Goal: Use online tool/utility: Utilize a website feature to perform a specific function

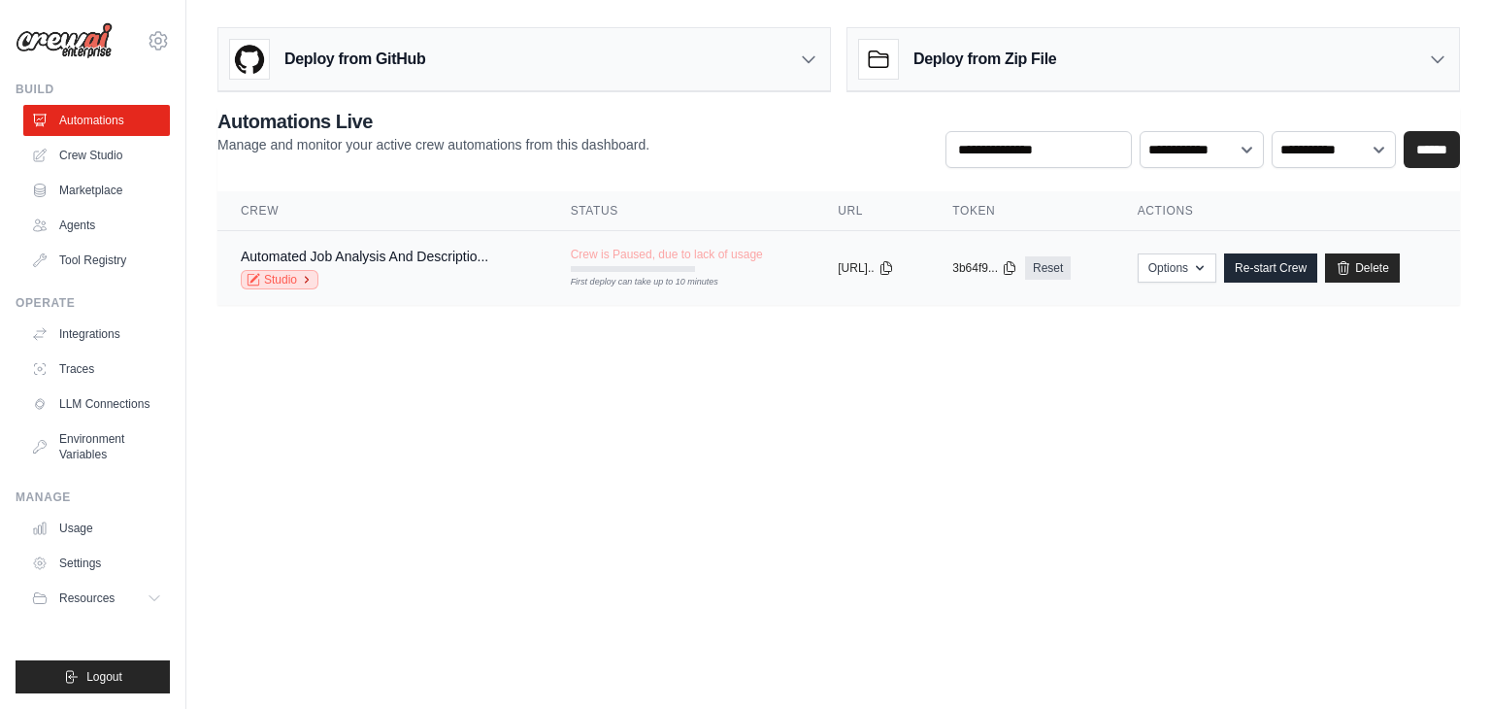
click at [276, 280] on link "Studio" at bounding box center [280, 279] width 78 height 19
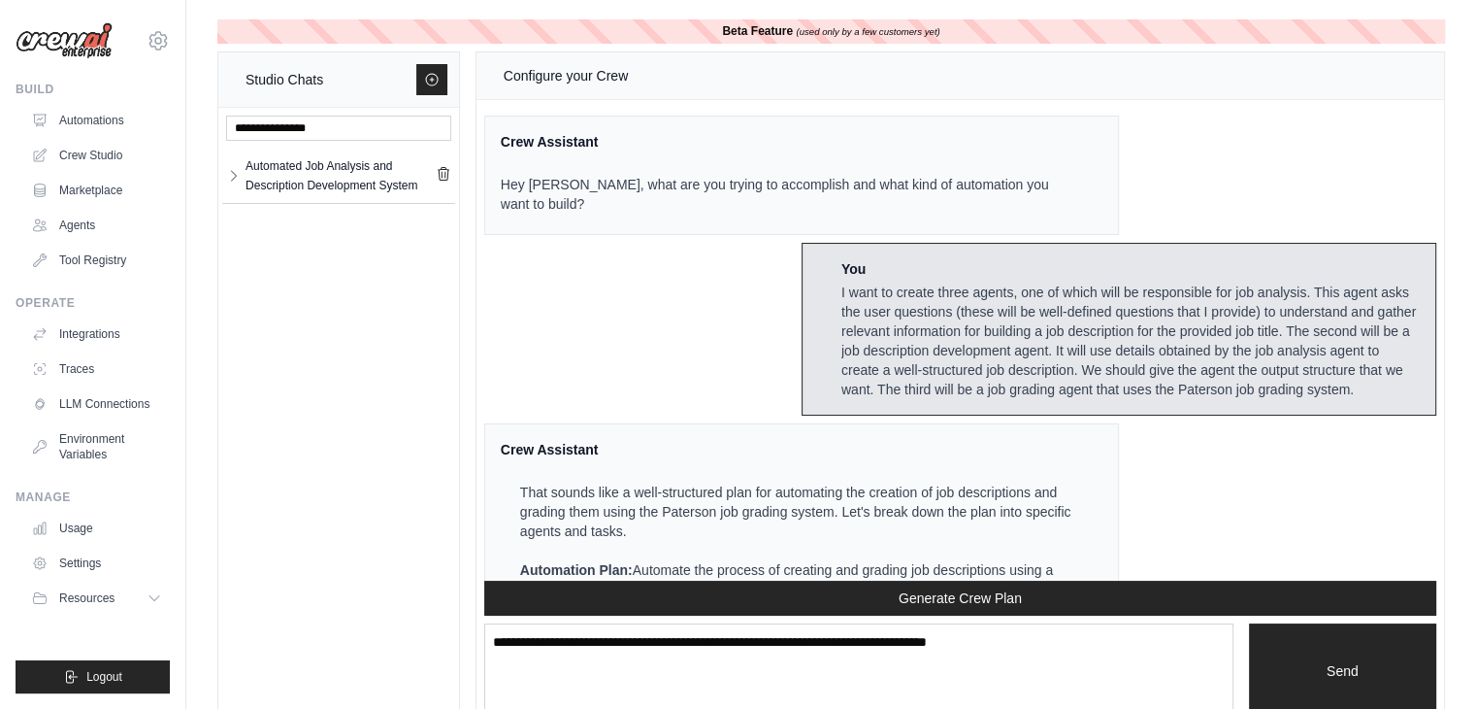
click at [714, 32] on div "Beta Feature (used only by a few customers yet)" at bounding box center [831, 31] width 1228 height 24
click at [81, 152] on link "Crew Studio" at bounding box center [98, 155] width 147 height 31
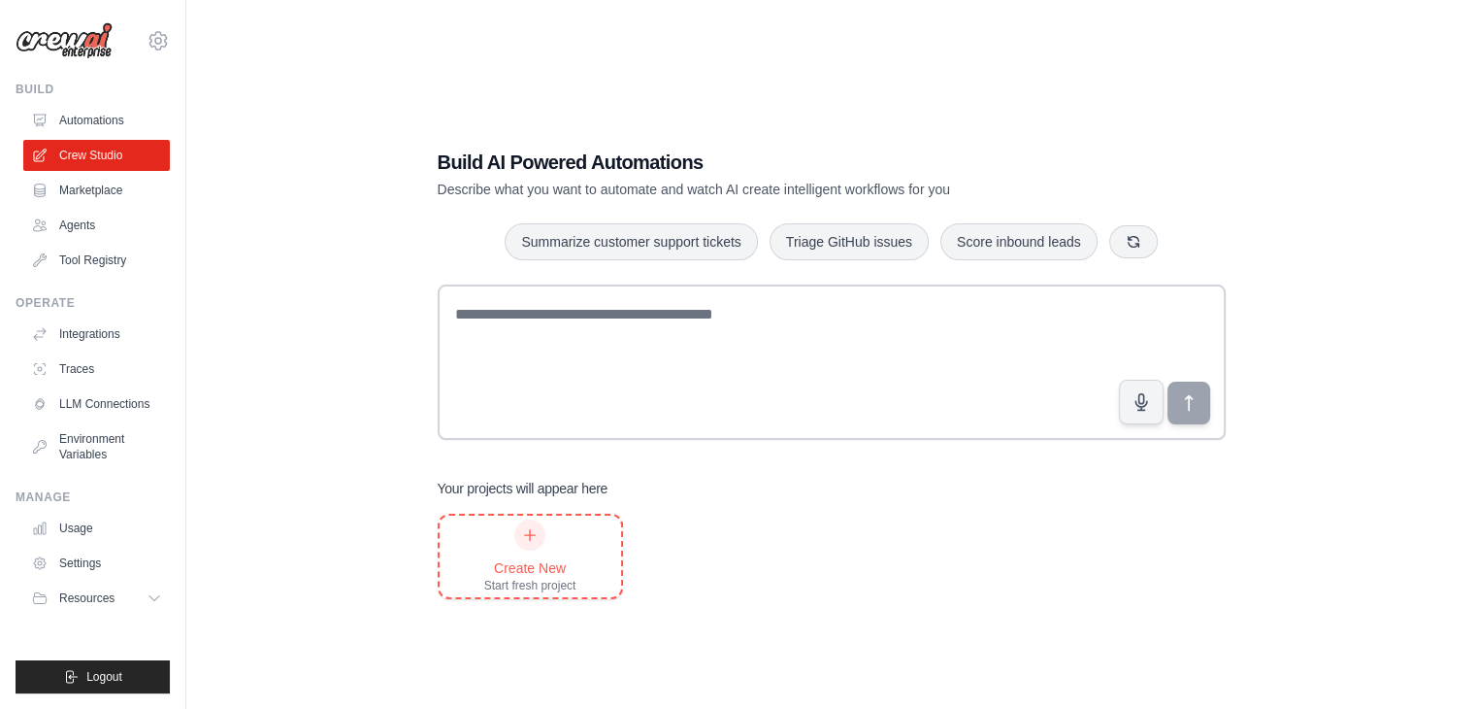
click at [532, 532] on icon at bounding box center [530, 535] width 16 height 16
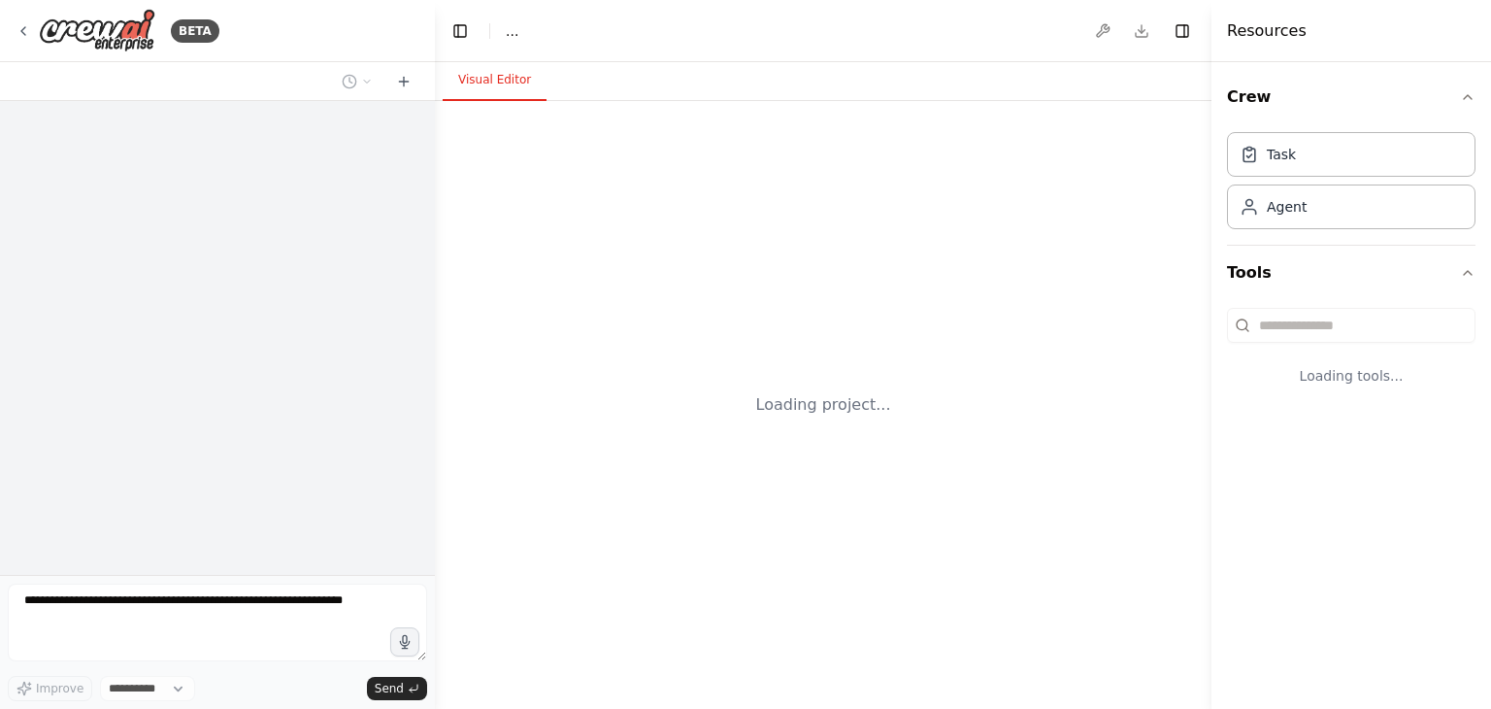
select select "****"
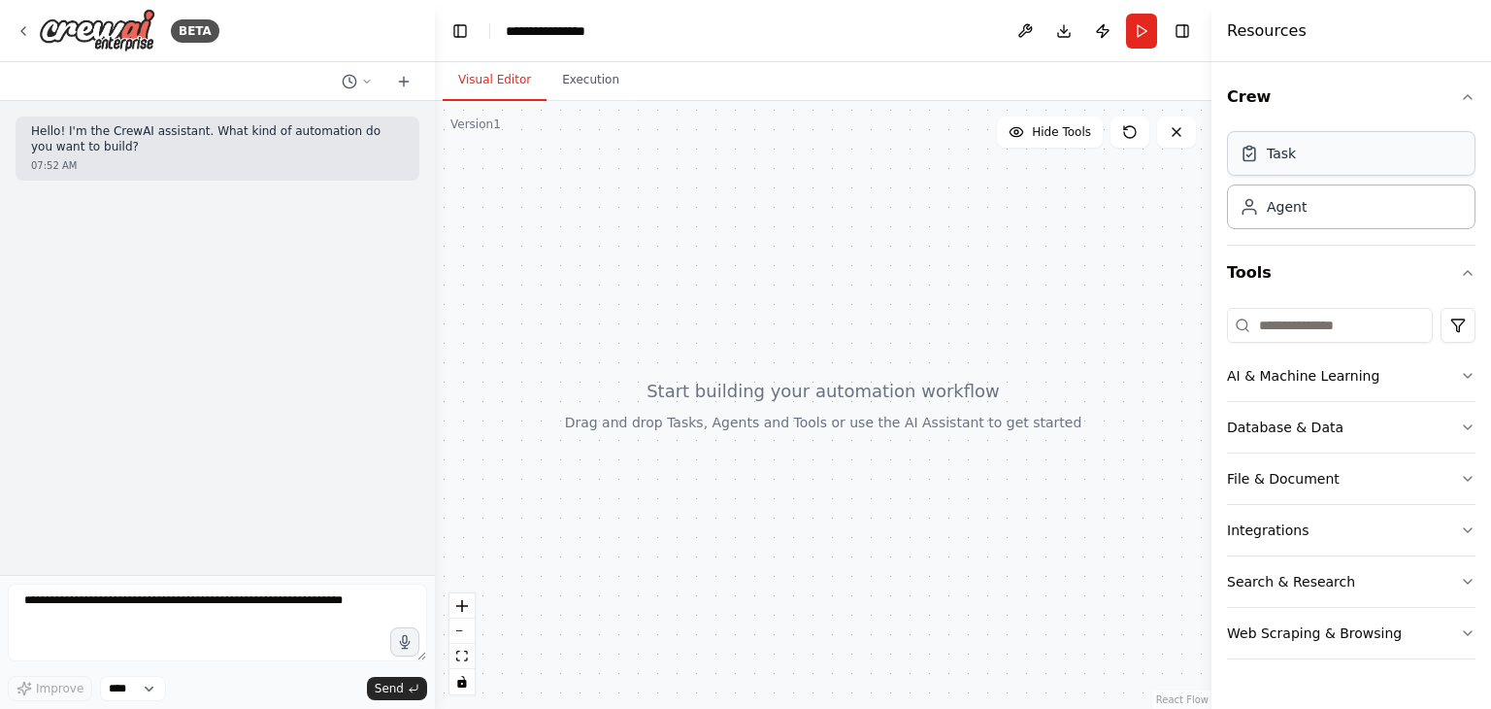
click at [1313, 148] on div "Task" at bounding box center [1351, 153] width 248 height 45
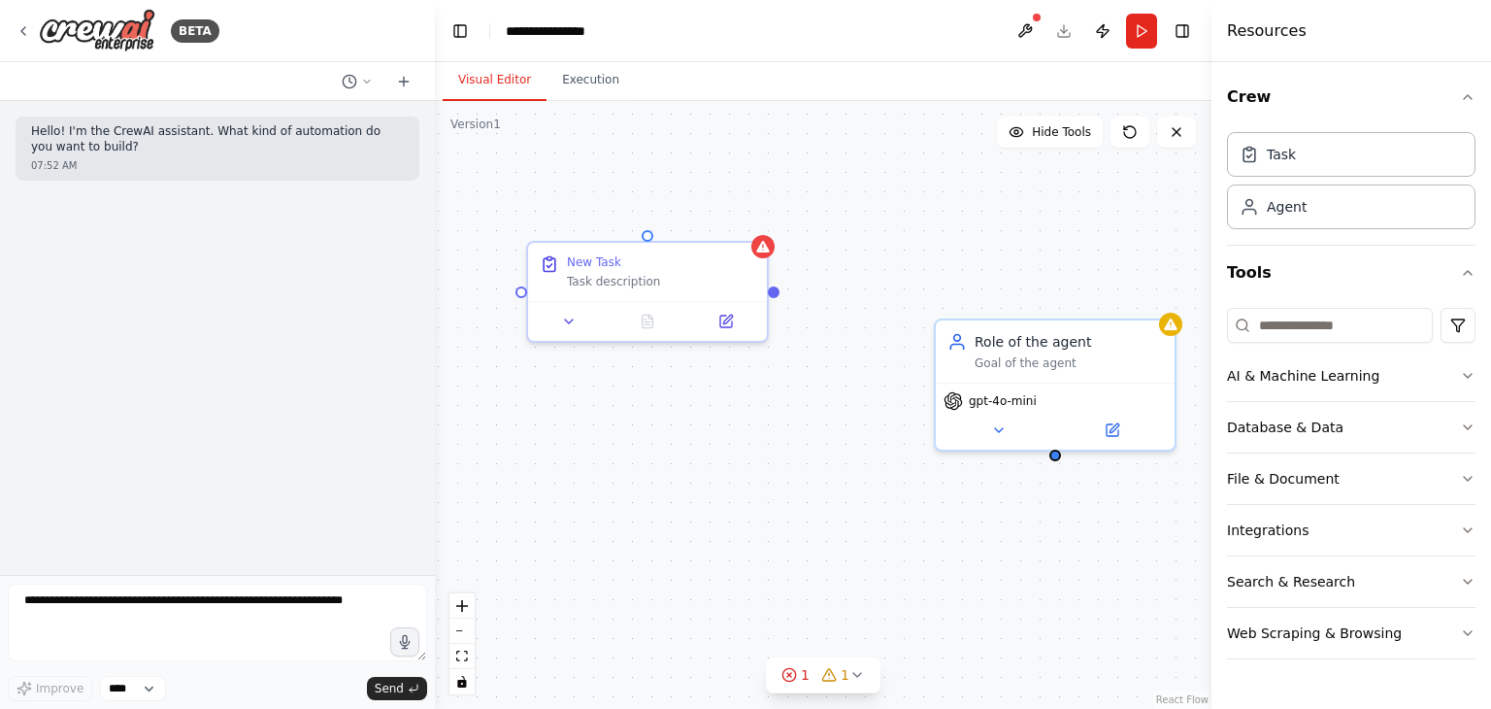
drag, startPoint x: 940, startPoint y: 350, endPoint x: 761, endPoint y: 292, distance: 187.8
click at [761, 292] on div "New Task Task description Role of the agent Goal of the agent gpt-4o-mini" at bounding box center [823, 405] width 776 height 608
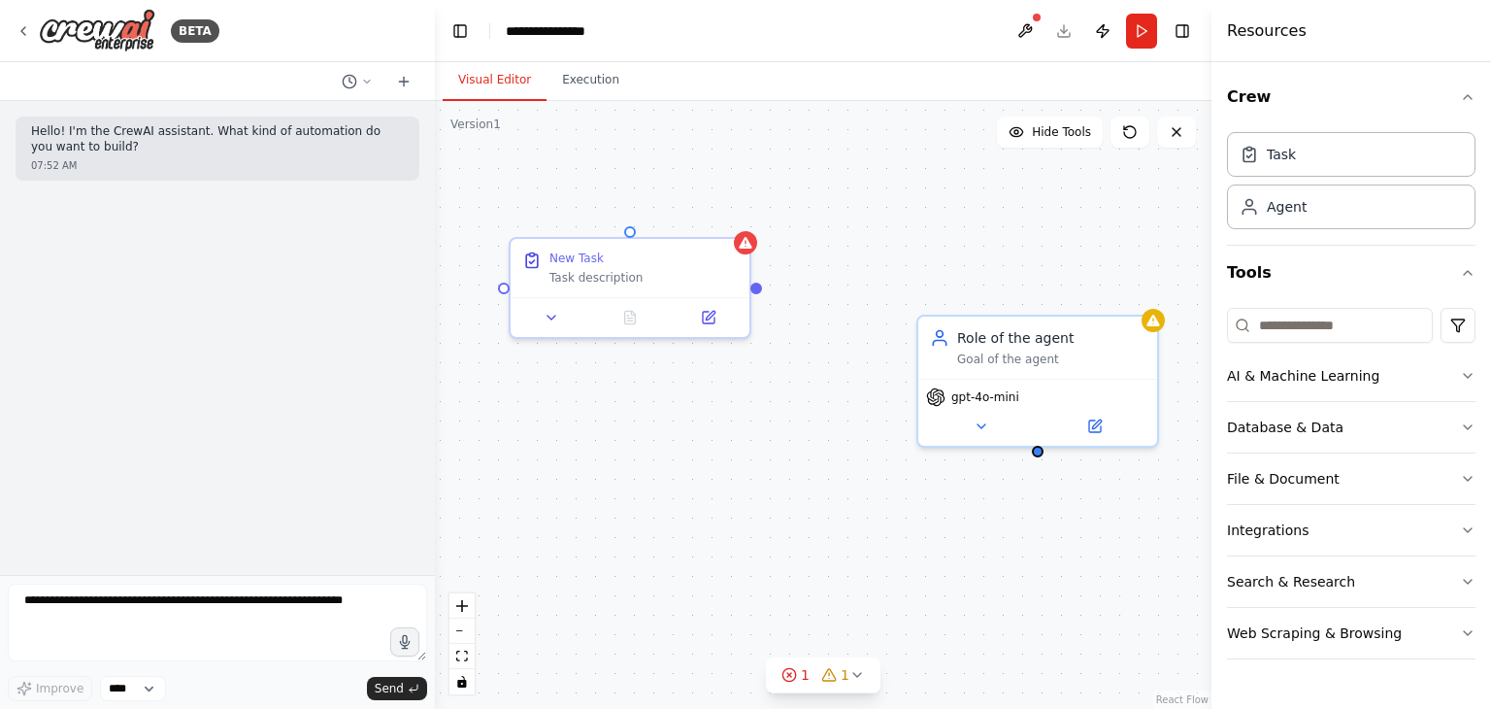
click at [758, 292] on div "New Task Task description Role of the agent Goal of the agent gpt-4o-mini" at bounding box center [823, 405] width 776 height 608
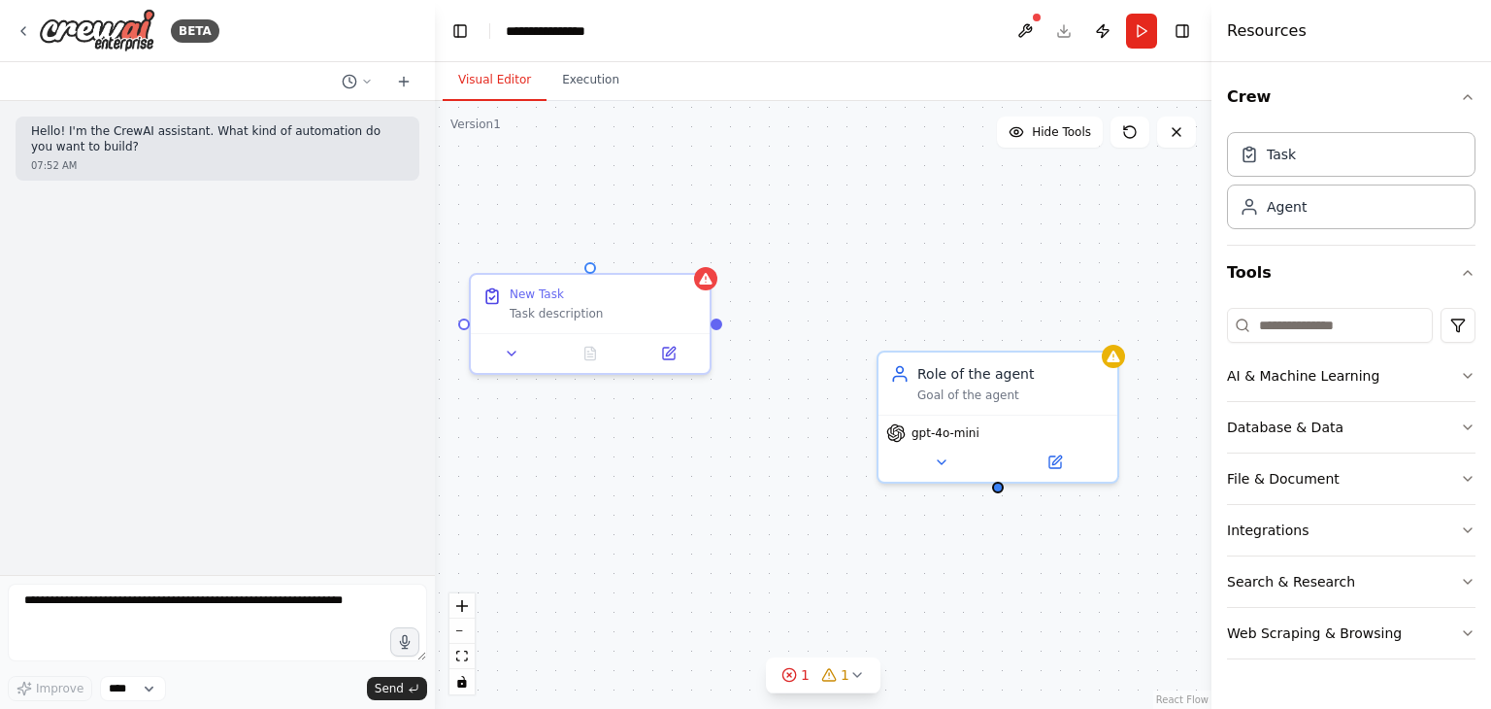
drag, startPoint x: 757, startPoint y: 292, endPoint x: 715, endPoint y: 324, distance: 52.6
click at [715, 324] on div "New Task Task description Role of the agent Goal of the agent gpt-4o-mini" at bounding box center [823, 405] width 776 height 608
click at [714, 318] on div at bounding box center [715, 317] width 12 height 12
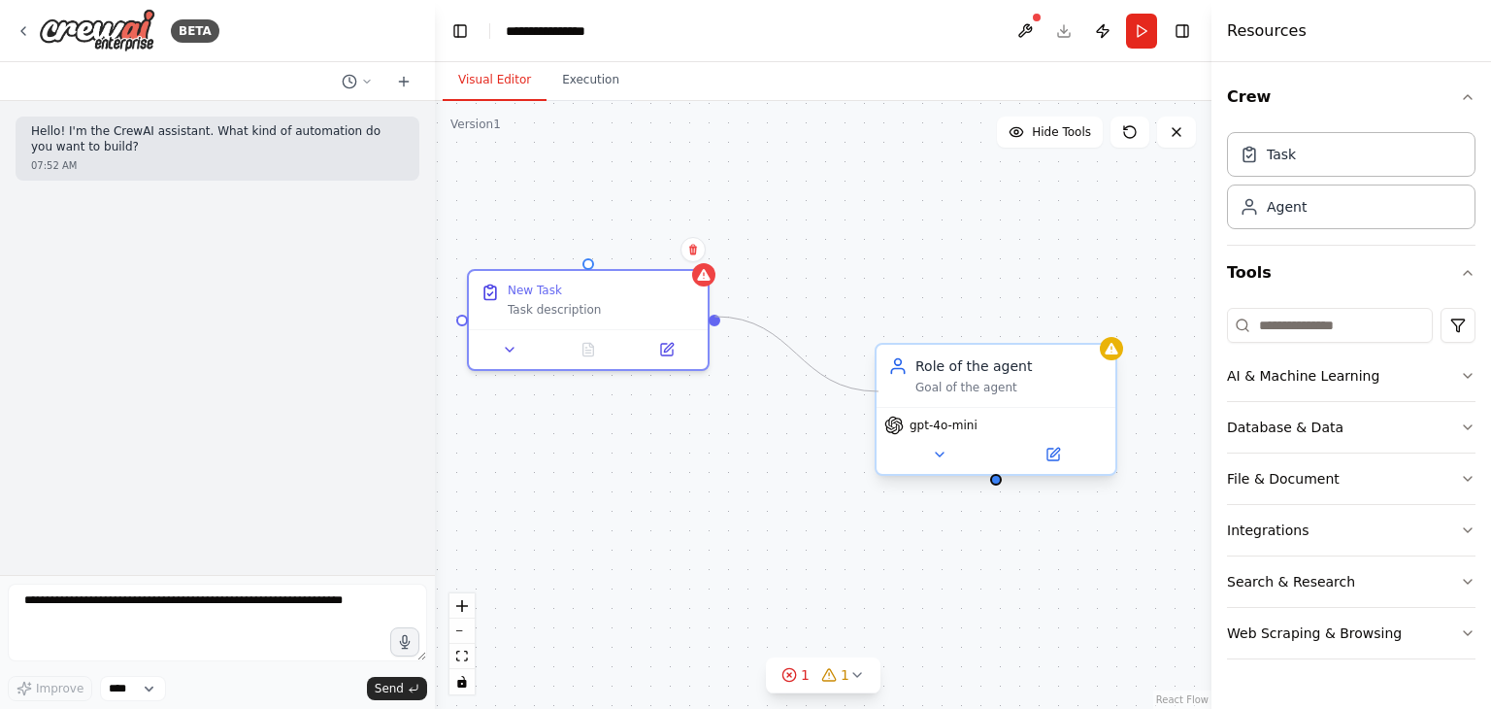
drag, startPoint x: 714, startPoint y: 318, endPoint x: 878, endPoint y: 391, distance: 179.5
click at [878, 391] on div "New Task Task description Role of the agent Goal of the agent gpt-4o-mini" at bounding box center [602, 379] width 776 height 608
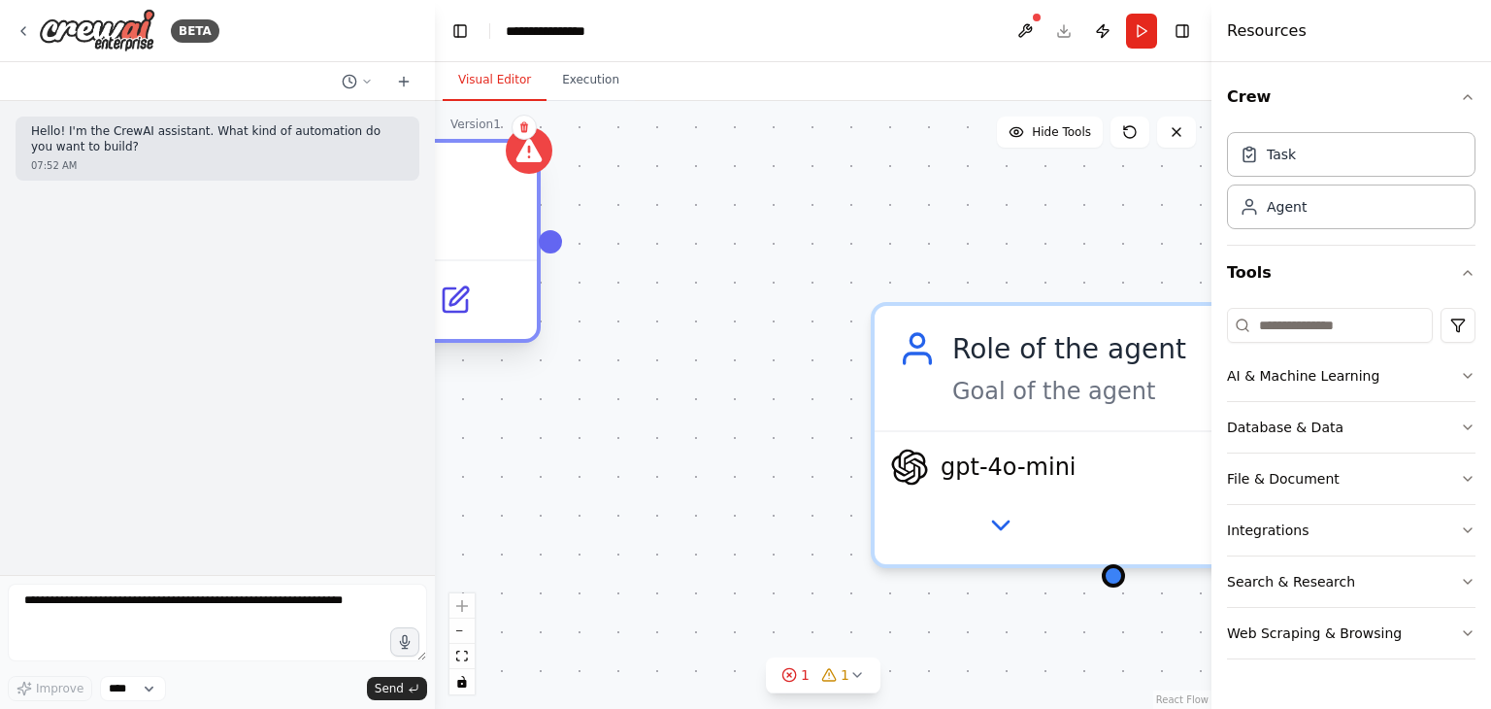
click at [558, 249] on div "New Task Task description Role of the agent Goal of the agent gpt-4o-mini" at bounding box center [823, 405] width 776 height 608
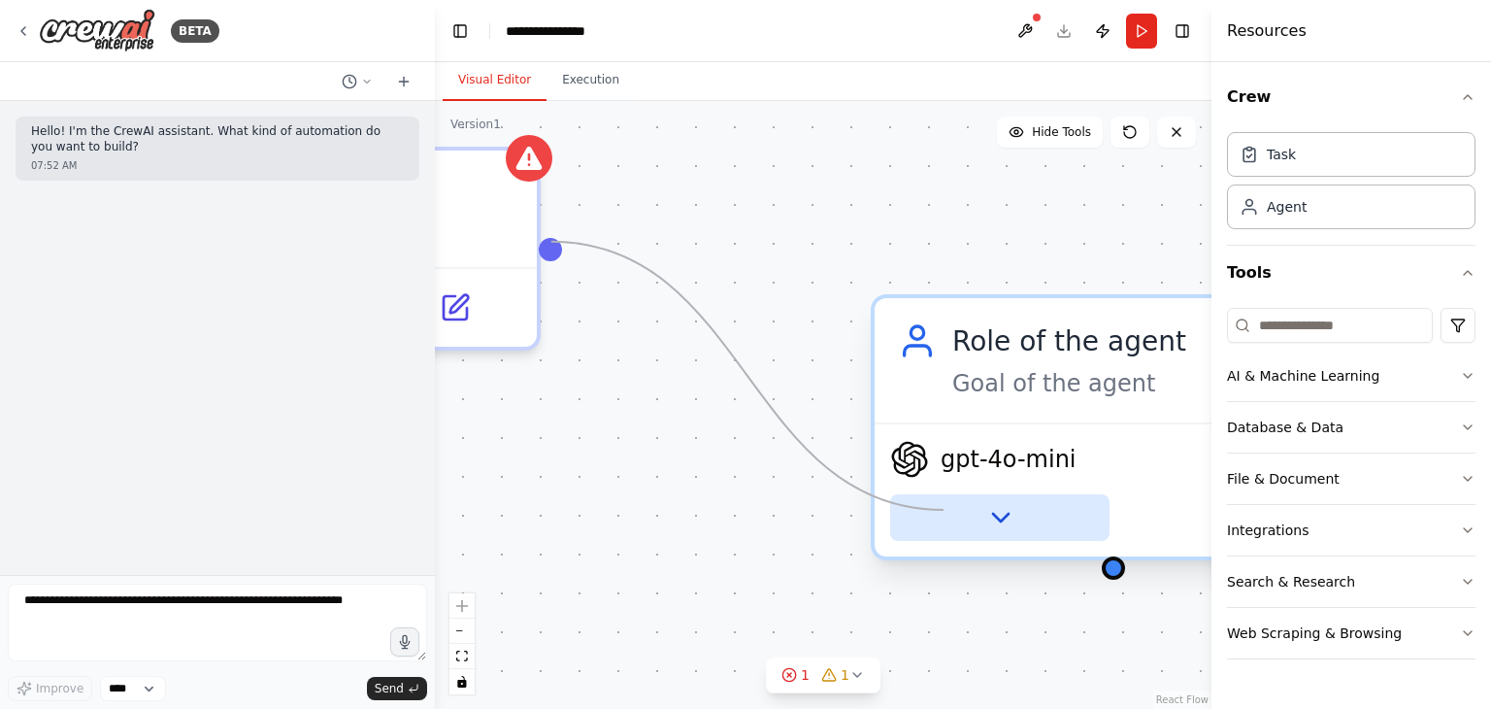
drag, startPoint x: 558, startPoint y: 249, endPoint x: 943, endPoint y: 510, distance: 464.9
click at [943, 510] on div "New Task Task description Role of the agent Goal of the agent gpt-4o-mini" at bounding box center [327, 365] width 1553 height 1215
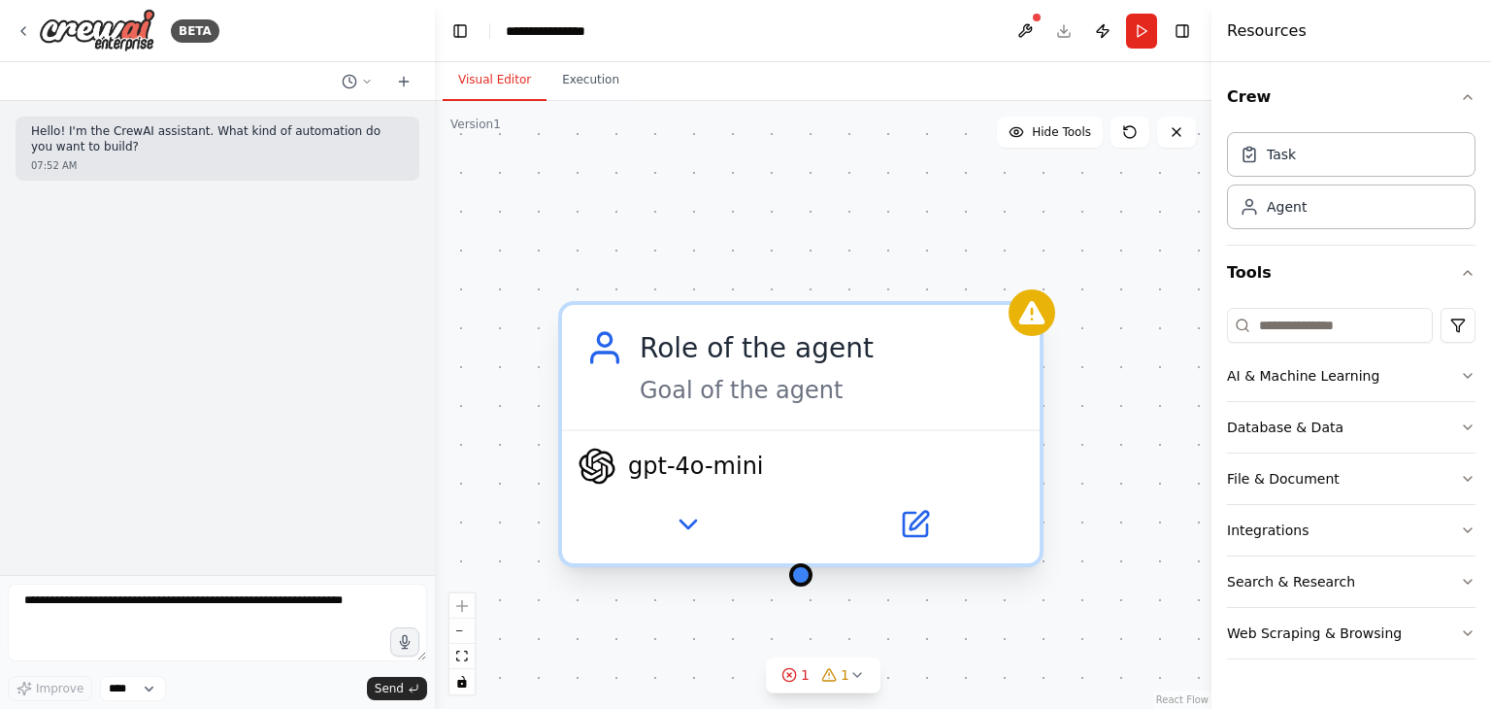
drag, startPoint x: 1113, startPoint y: 578, endPoint x: 891, endPoint y: 574, distance: 222.3
click at [891, 574] on div "New Task Task description Role of the agent Goal of the agent gpt-4o-mini" at bounding box center [823, 405] width 776 height 608
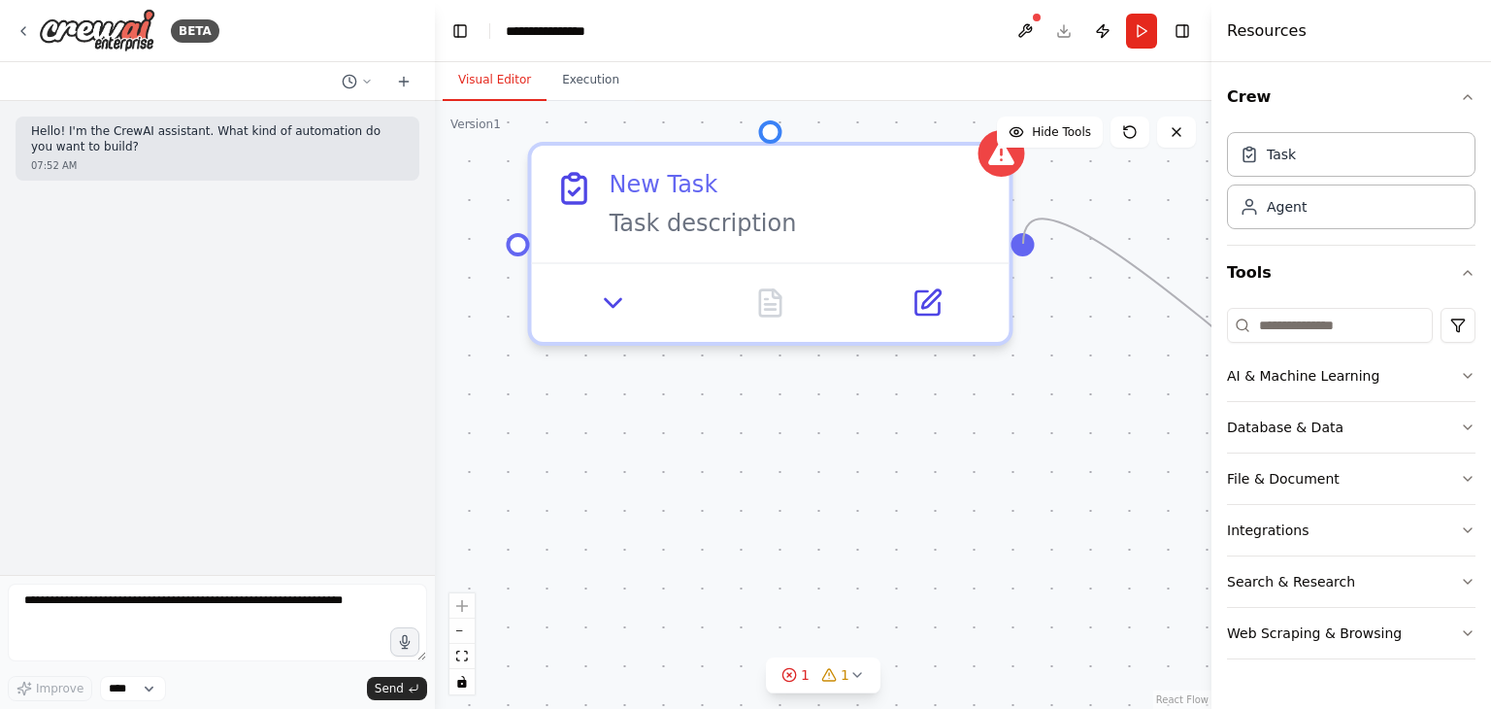
drag, startPoint x: 889, startPoint y: 562, endPoint x: 1023, endPoint y: 244, distance: 345.4
click at [1023, 244] on div "New Task Task description Role of the agent Goal of the agent gpt-4o-mini" at bounding box center [823, 405] width 776 height 608
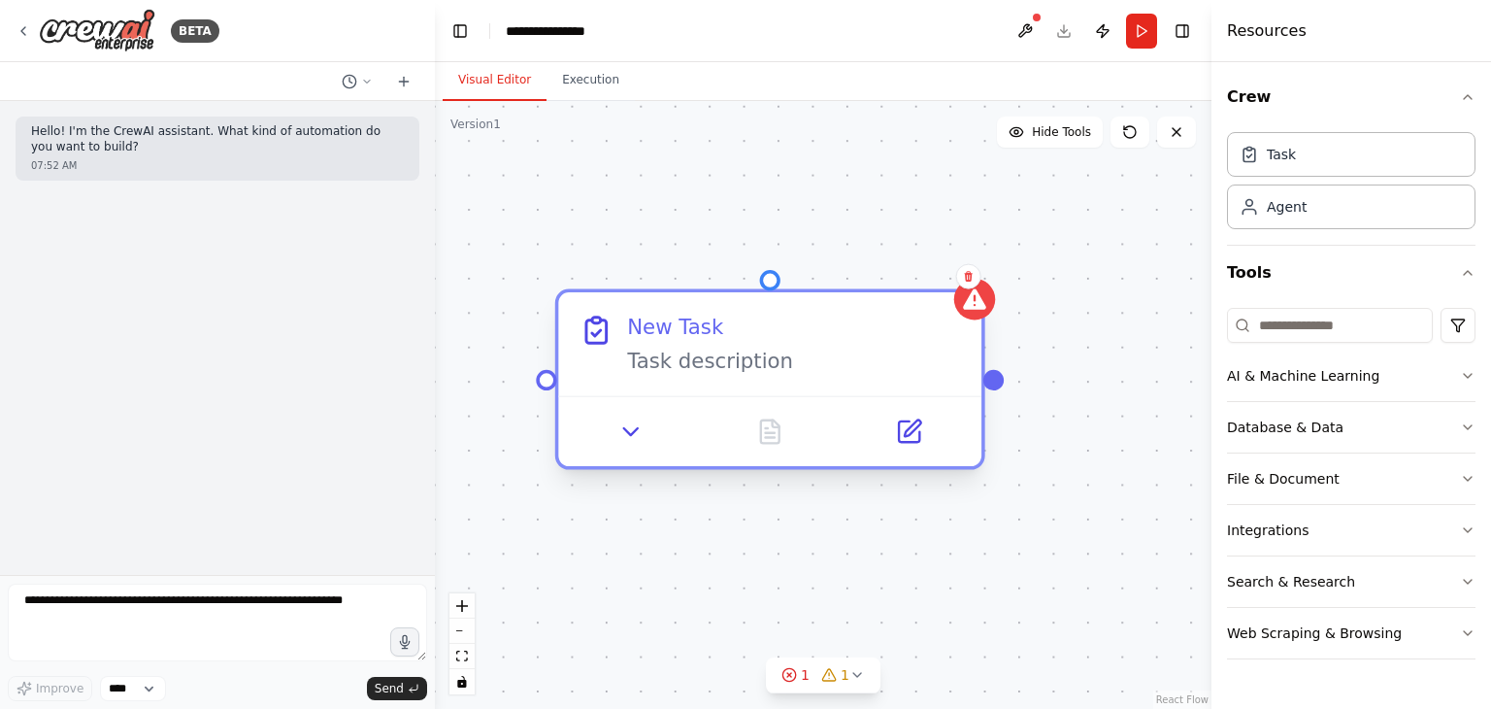
drag, startPoint x: 961, startPoint y: 214, endPoint x: 939, endPoint y: 353, distance: 141.5
click at [939, 353] on div "Task description" at bounding box center [794, 360] width 334 height 27
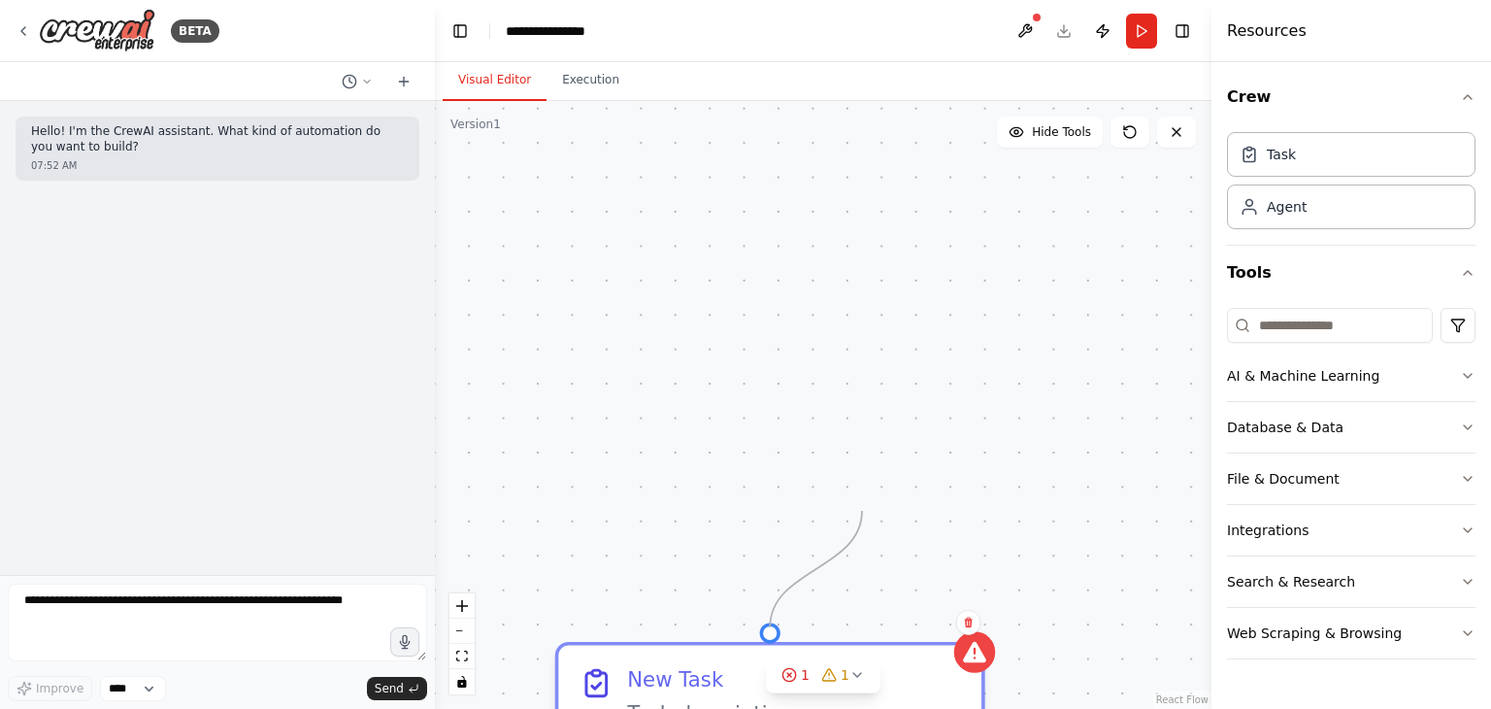
drag, startPoint x: 767, startPoint y: 279, endPoint x: 833, endPoint y: 521, distance: 251.5
click at [833, 521] on div "New Task Task description Role of the agent Goal of the agent gpt-4o-mini" at bounding box center [823, 405] width 776 height 608
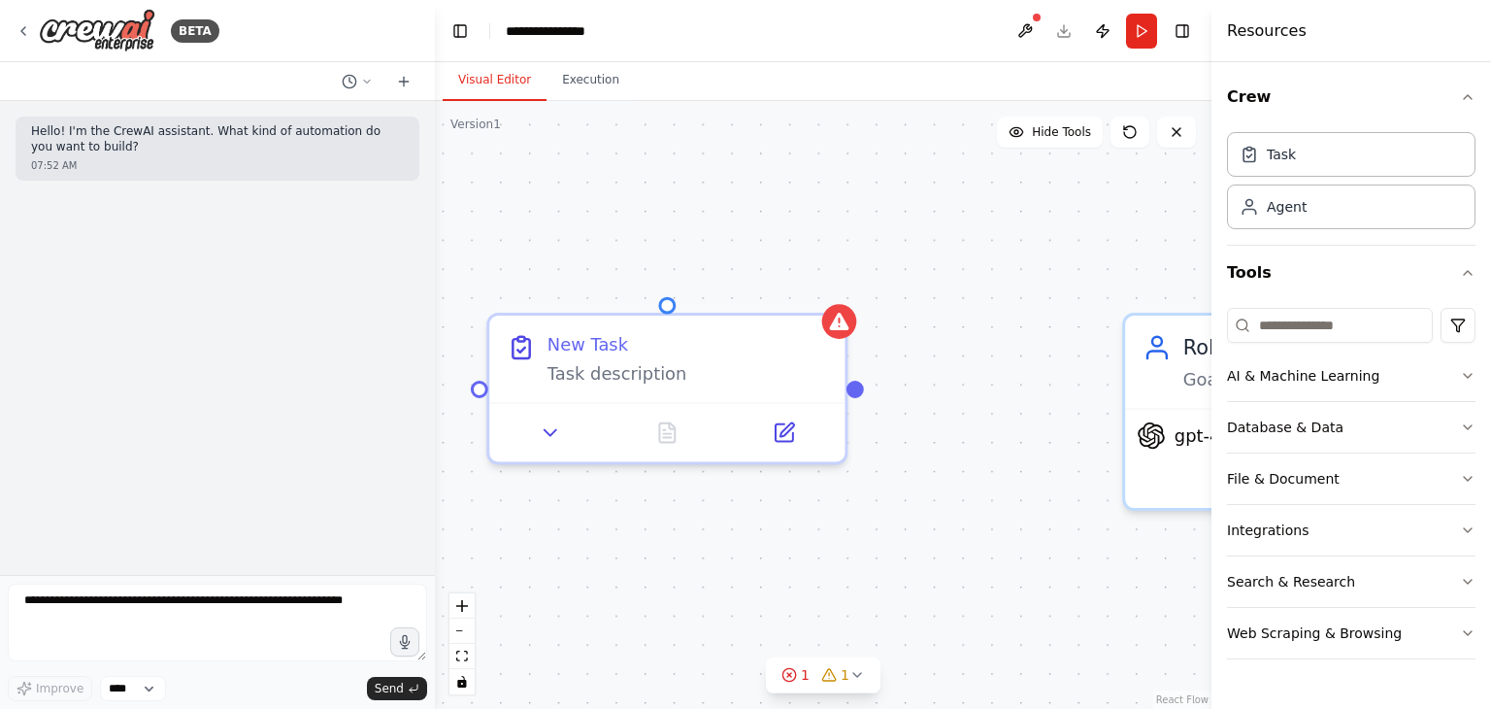
drag, startPoint x: 1093, startPoint y: 314, endPoint x: 939, endPoint y: 38, distance: 316.8
click at [939, 38] on main "**********" at bounding box center [823, 354] width 776 height 709
click at [581, 90] on button "Execution" at bounding box center [590, 80] width 88 height 41
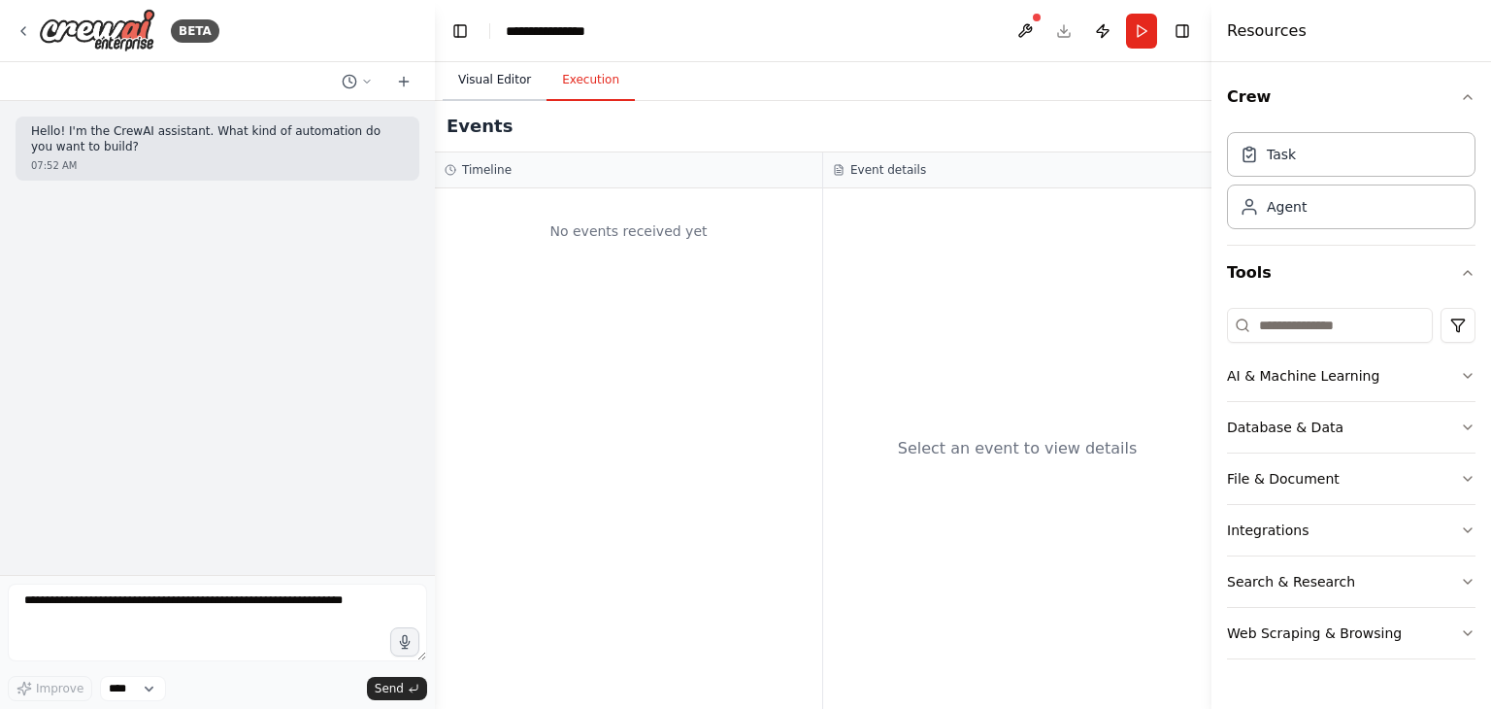
click at [502, 78] on button "Visual Editor" at bounding box center [495, 80] width 104 height 41
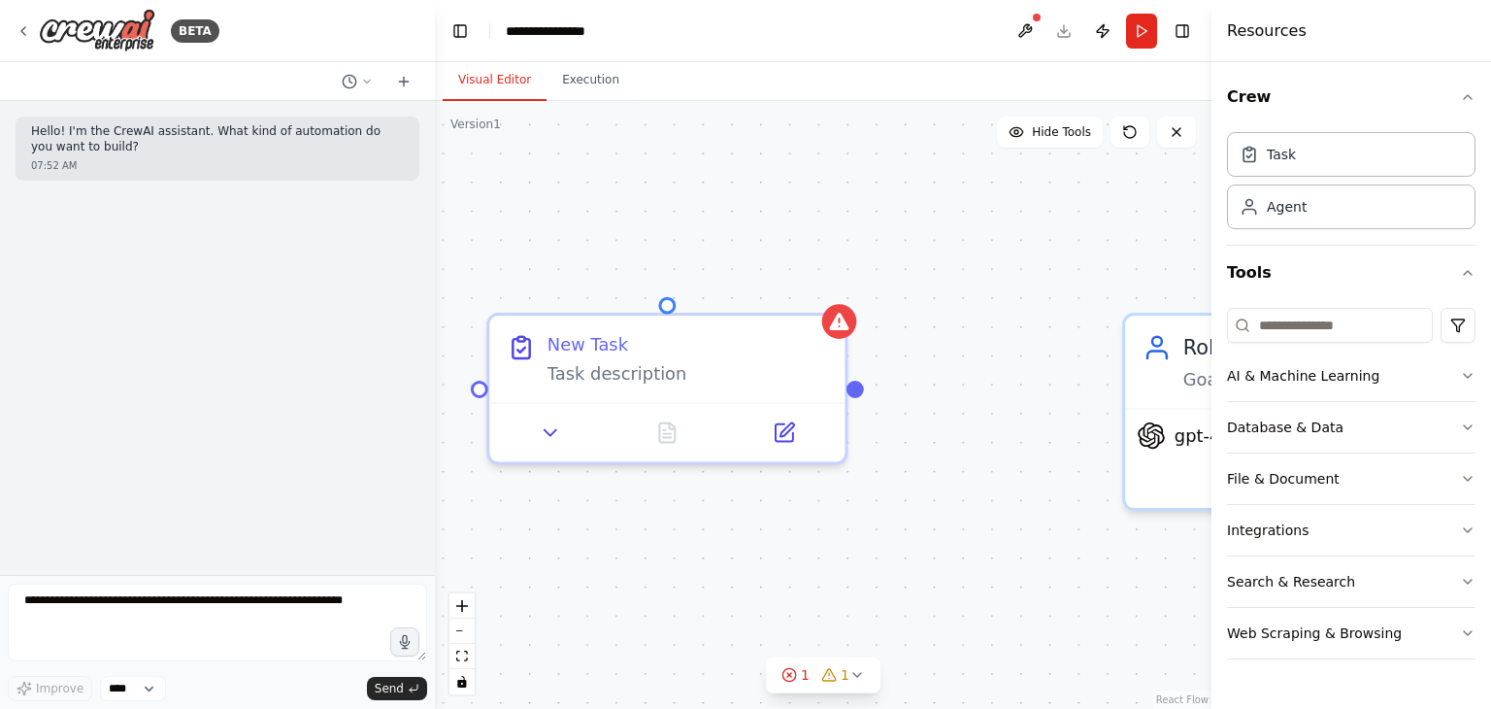
click at [1064, 32] on header "**********" at bounding box center [823, 31] width 776 height 62
